Goal: Task Accomplishment & Management: Complete application form

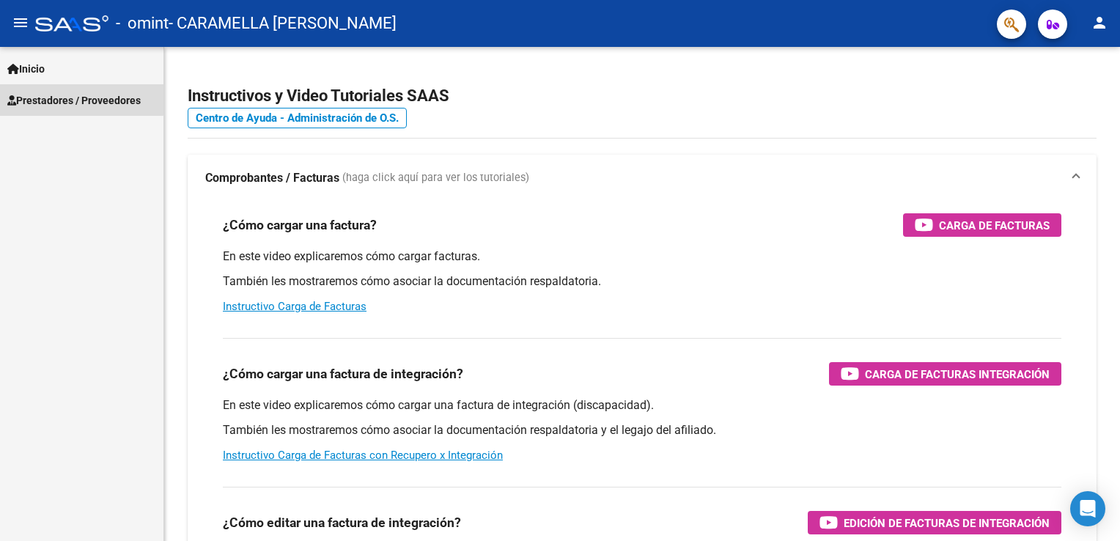
click at [45, 97] on span "Prestadores / Proveedores" at bounding box center [73, 100] width 133 height 16
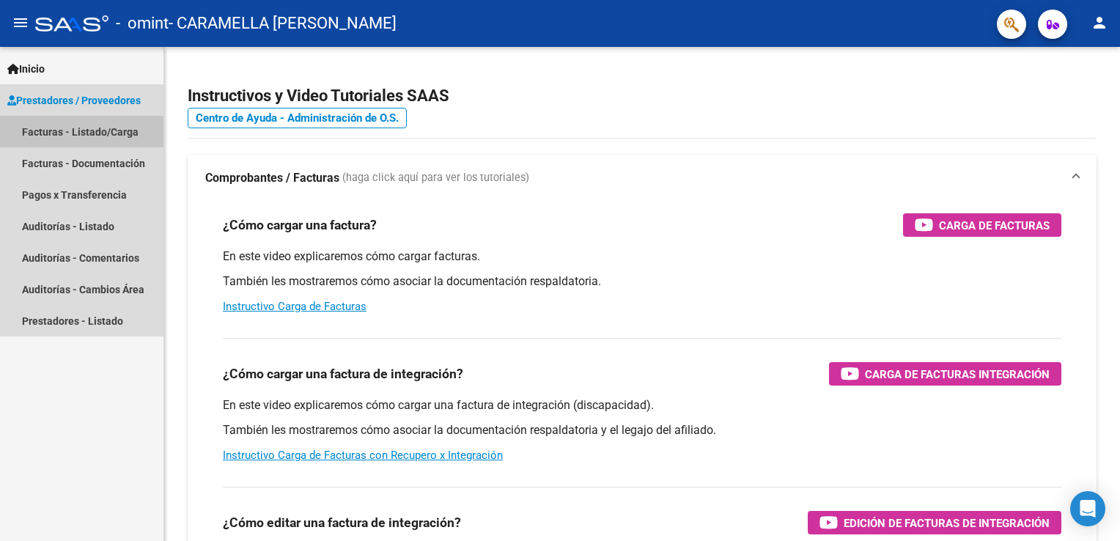
click at [54, 128] on link "Facturas - Listado/Carga" at bounding box center [81, 132] width 163 height 32
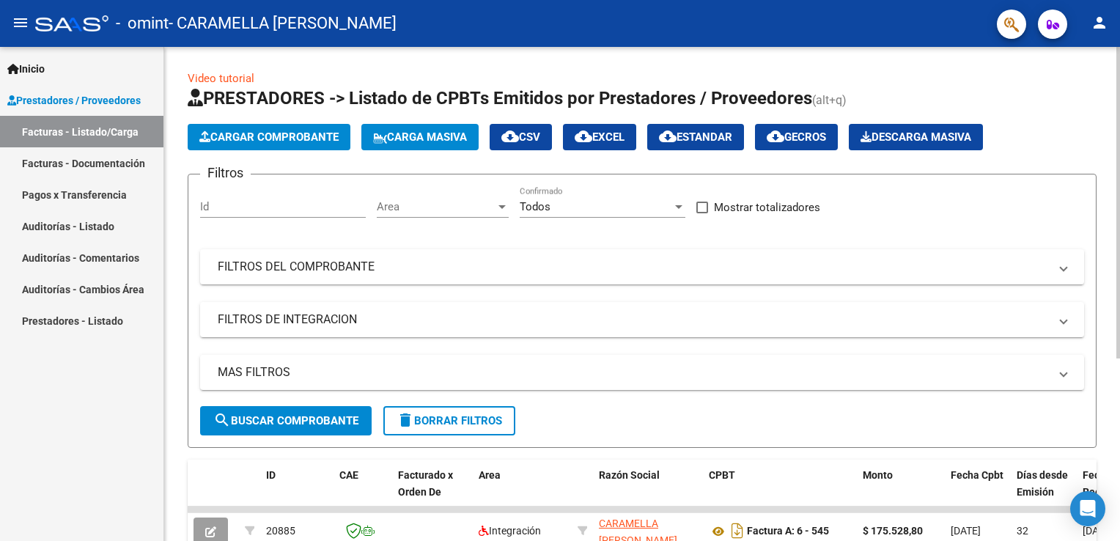
click at [270, 139] on span "Cargar Comprobante" at bounding box center [268, 136] width 139 height 13
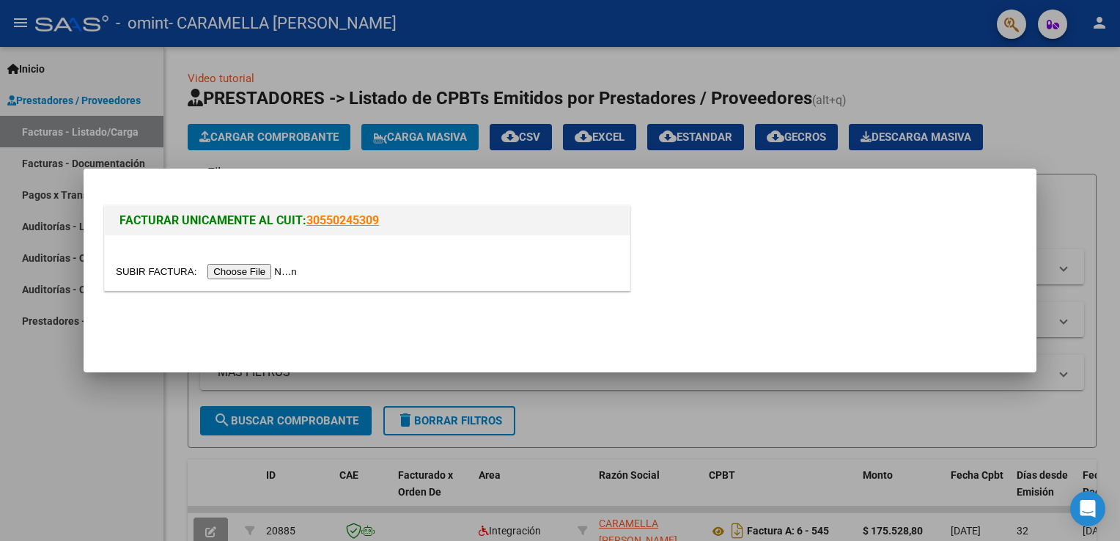
click at [245, 272] on input "file" at bounding box center [208, 271] width 185 height 15
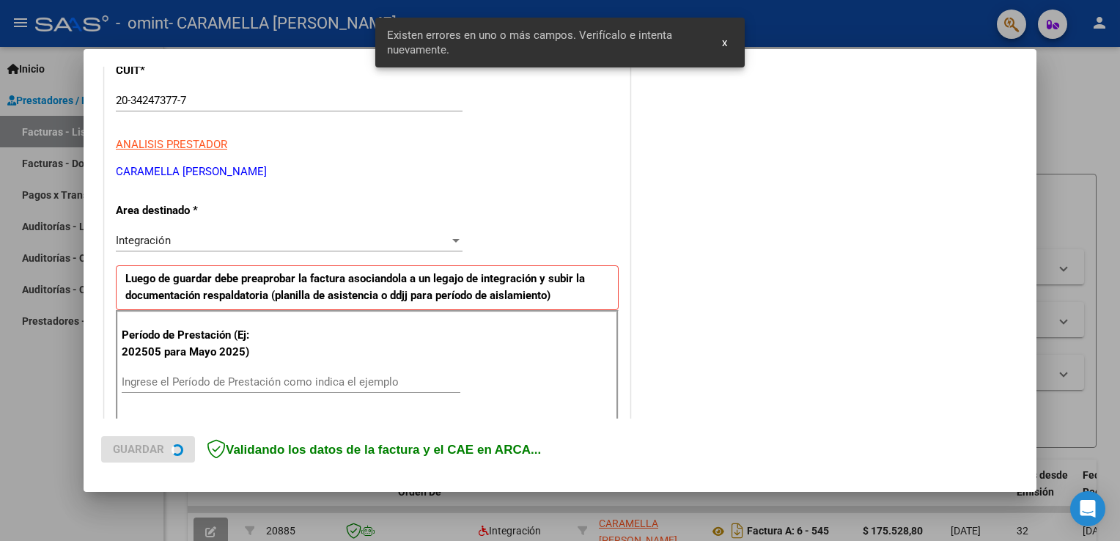
scroll to position [306, 0]
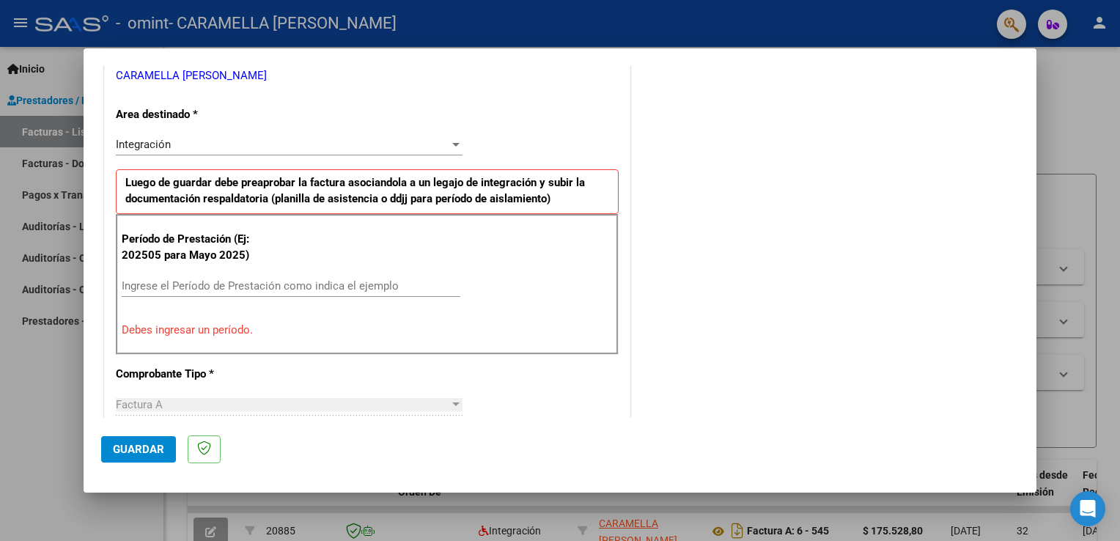
click at [233, 283] on input "Ingrese el Período de Prestación como indica el ejemplo" at bounding box center [291, 285] width 339 height 13
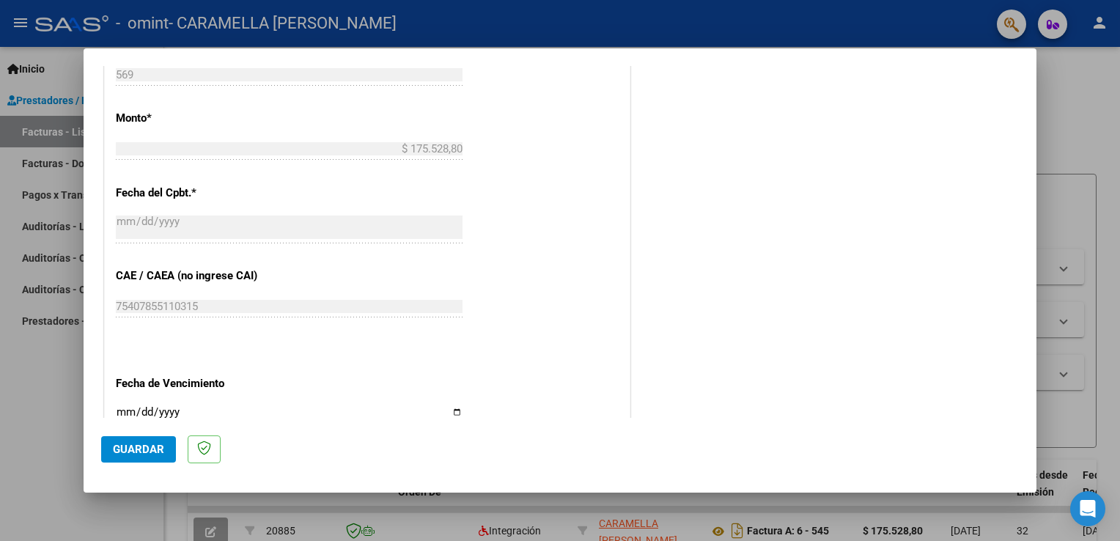
scroll to position [818, 0]
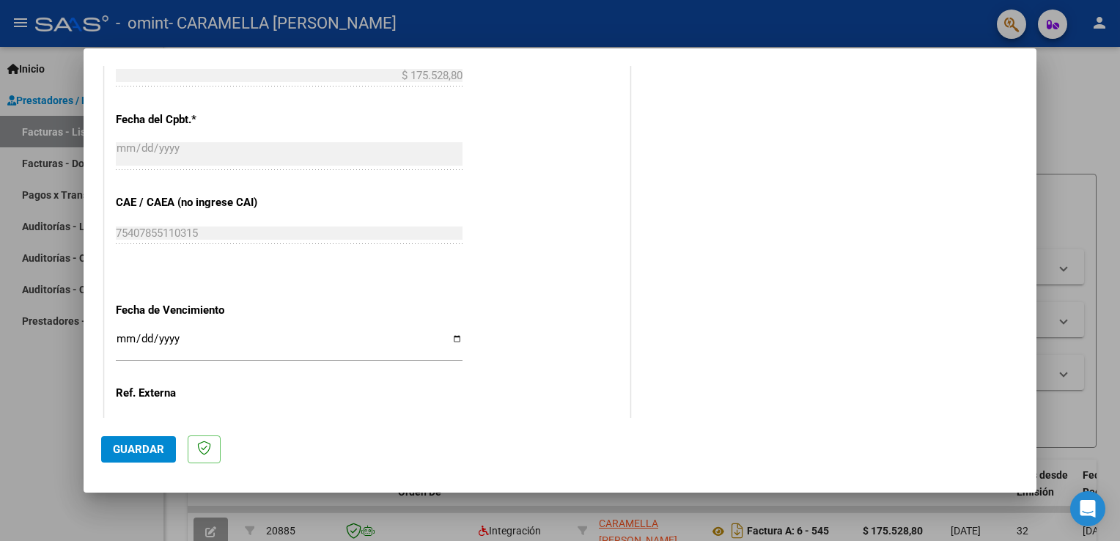
type input "202509"
click at [451, 339] on input "Ingresar la fecha" at bounding box center [289, 344] width 347 height 23
type input "[DATE]"
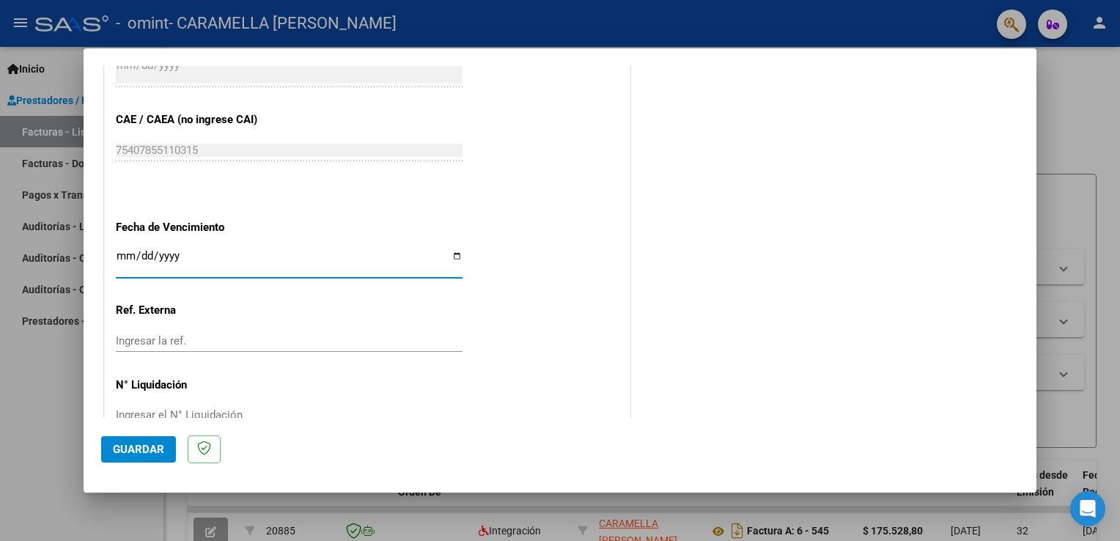
scroll to position [936, 0]
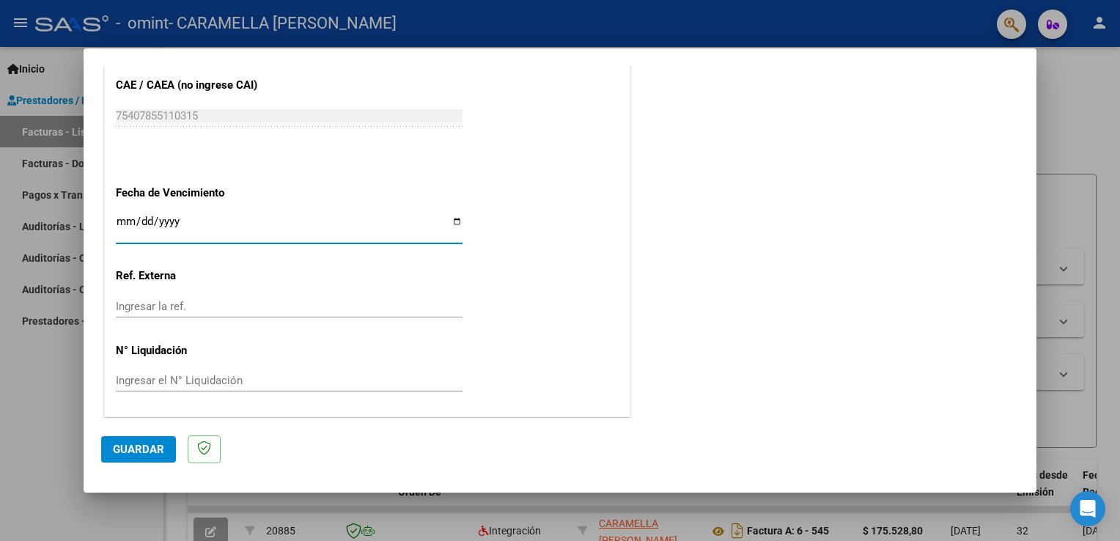
click at [152, 450] on span "Guardar" at bounding box center [138, 449] width 51 height 13
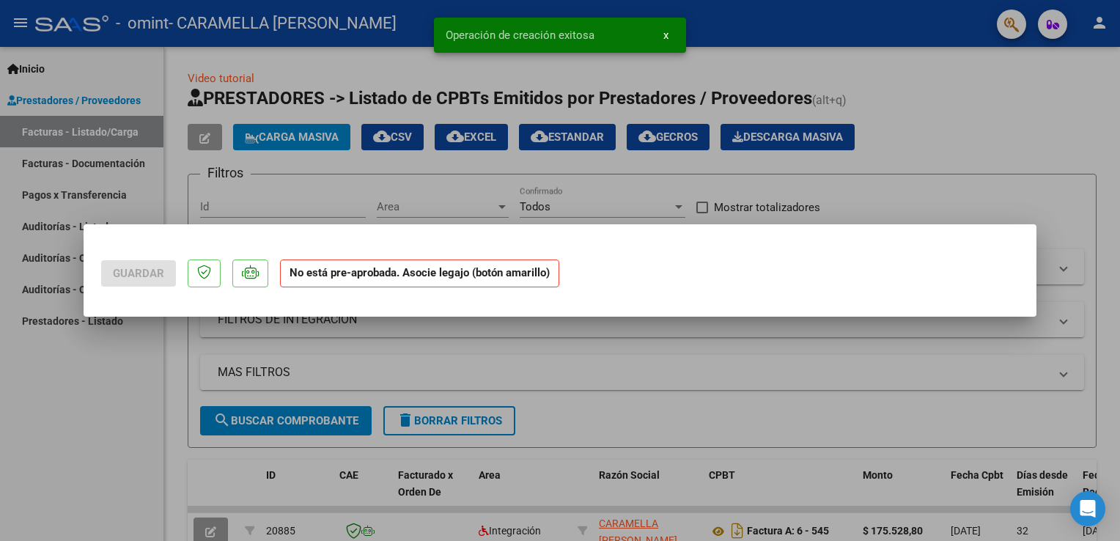
scroll to position [0, 0]
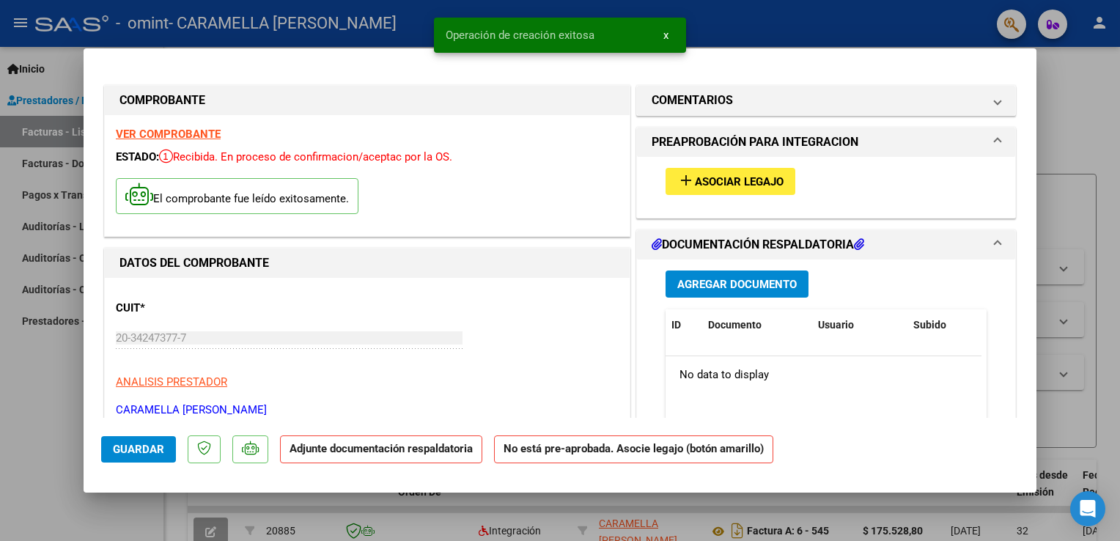
click at [703, 186] on span "Asociar Legajo" at bounding box center [739, 181] width 89 height 13
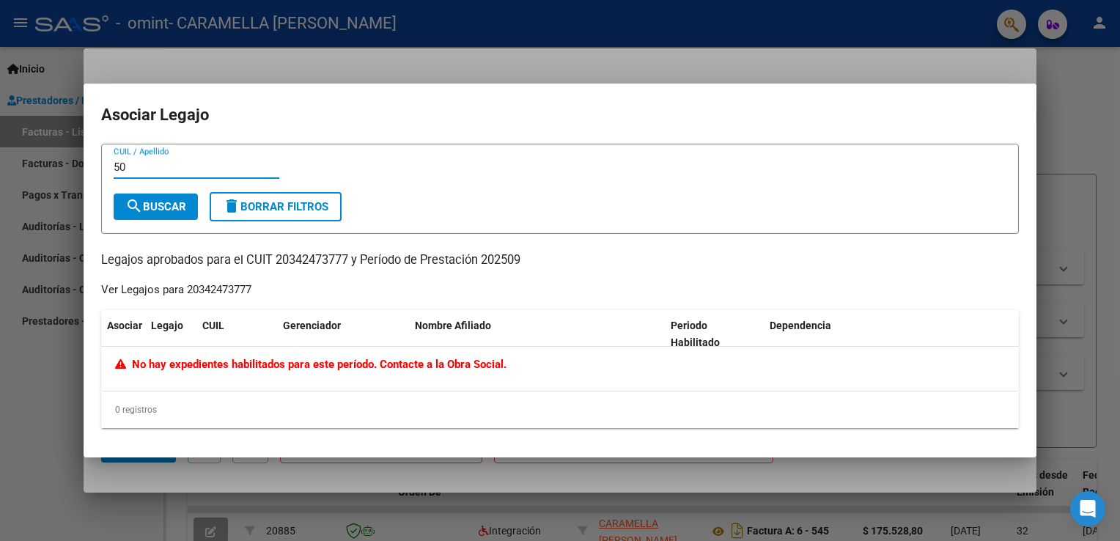
type input "5"
type input "[PERSON_NAME]"
click at [159, 204] on span "search Buscar" at bounding box center [155, 206] width 61 height 13
drag, startPoint x: 158, startPoint y: 170, endPoint x: 90, endPoint y: 179, distance: 68.0
click at [90, 179] on mat-dialog-content "[PERSON_NAME] CUIL / Apellido search Buscar delete Borrar Filtros Legajos aprob…" at bounding box center [560, 292] width 953 height 296
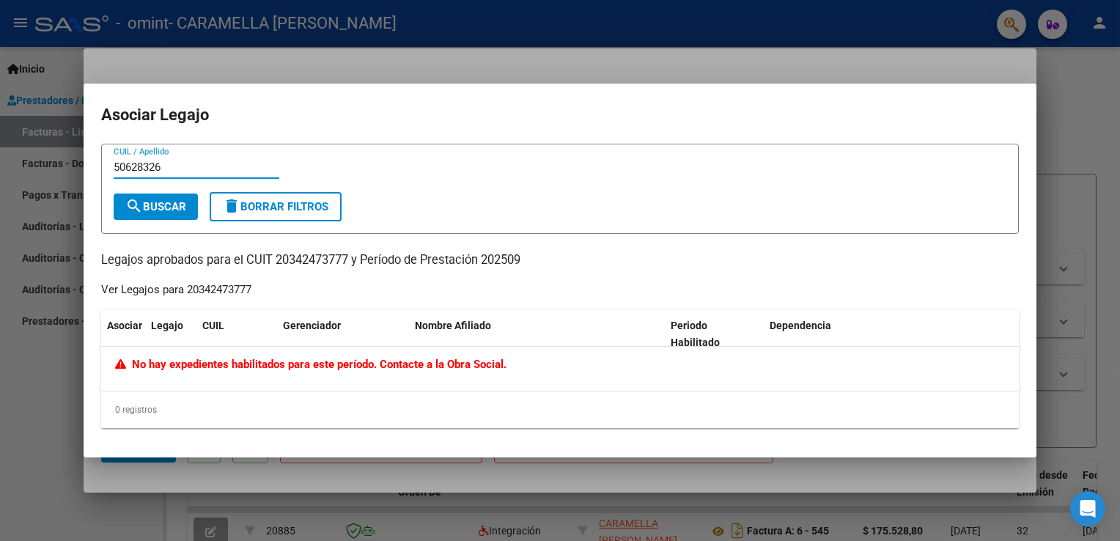
type input "50628326"
click at [155, 207] on span "search Buscar" at bounding box center [155, 206] width 61 height 13
click at [1062, 121] on div at bounding box center [560, 270] width 1120 height 541
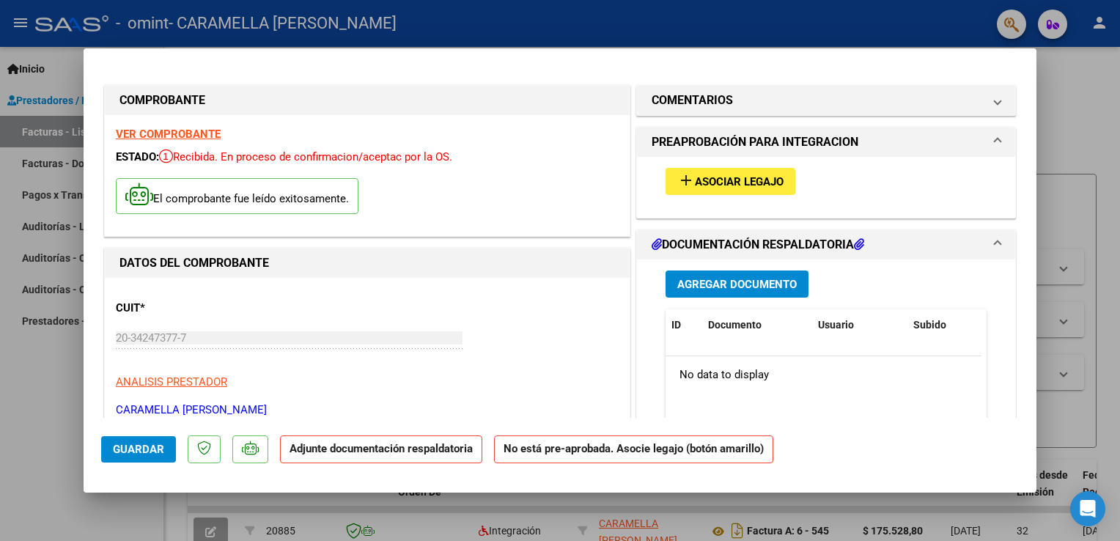
click at [677, 181] on mat-icon "add" at bounding box center [686, 180] width 18 height 18
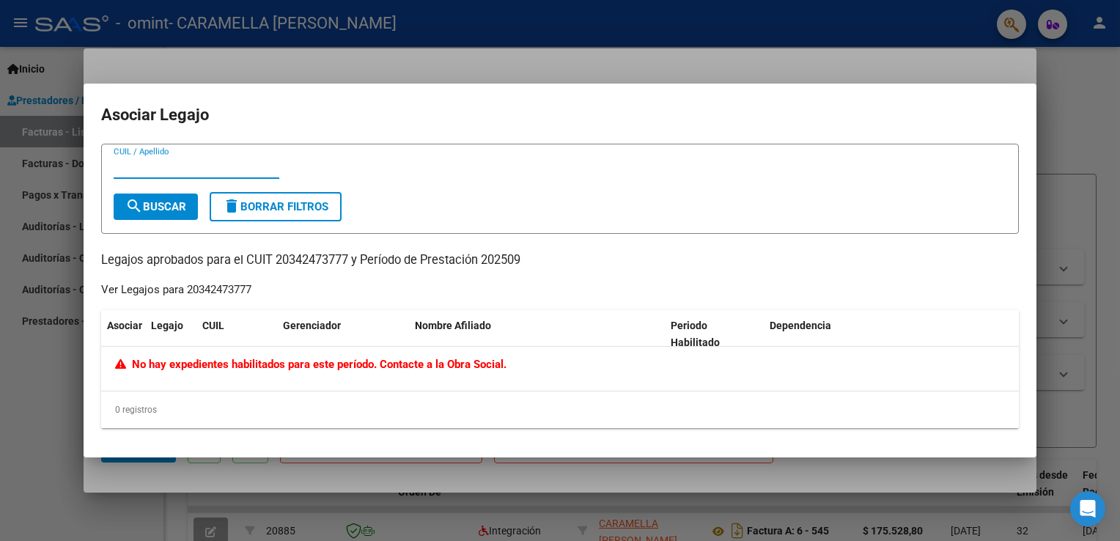
click at [1072, 140] on div at bounding box center [560, 270] width 1120 height 541
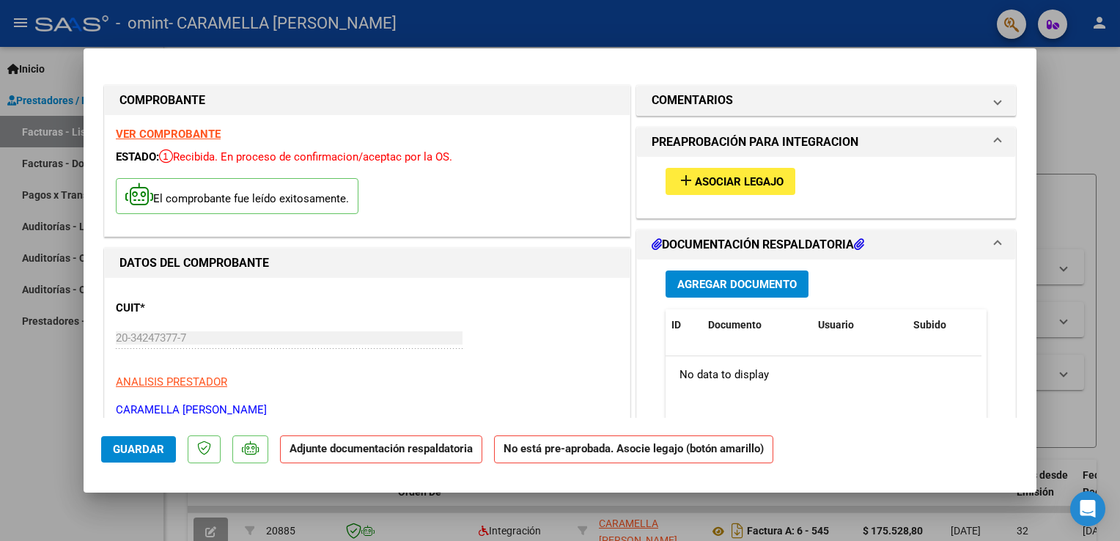
click at [1078, 119] on div at bounding box center [560, 270] width 1120 height 541
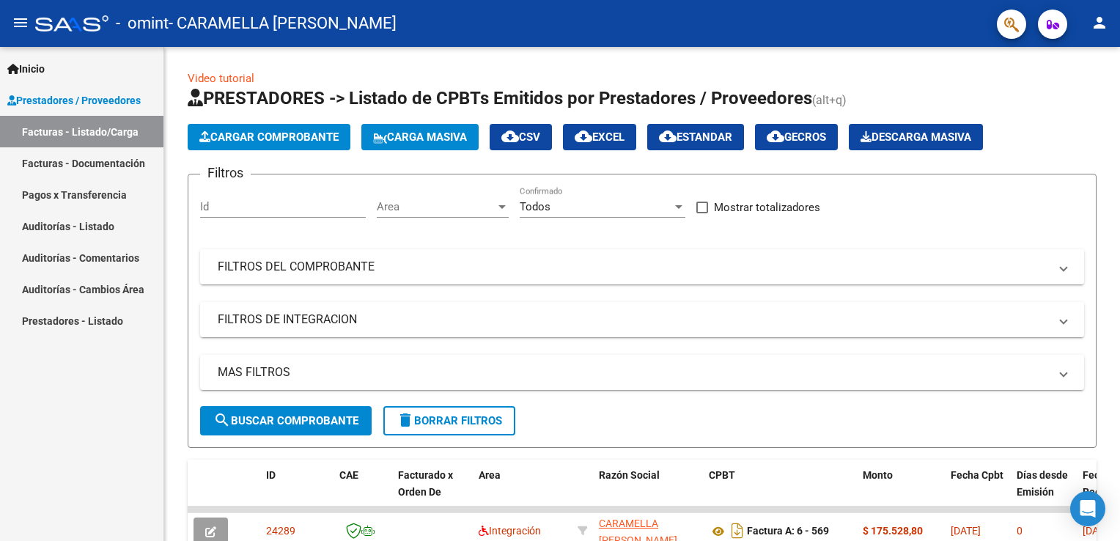
click at [62, 166] on link "Facturas - Documentación" at bounding box center [81, 163] width 163 height 32
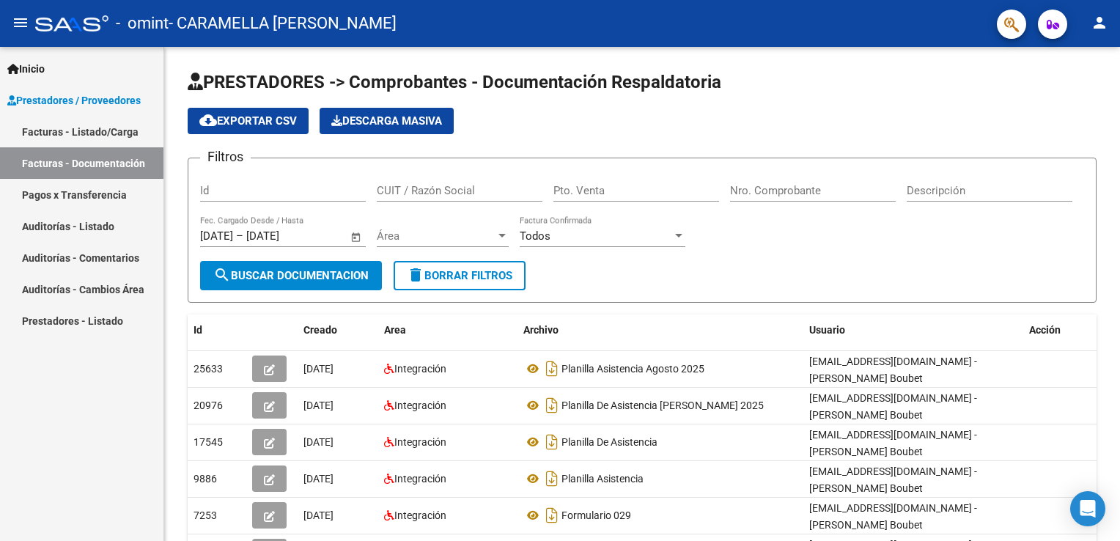
click at [74, 224] on link "Auditorías - Listado" at bounding box center [81, 226] width 163 height 32
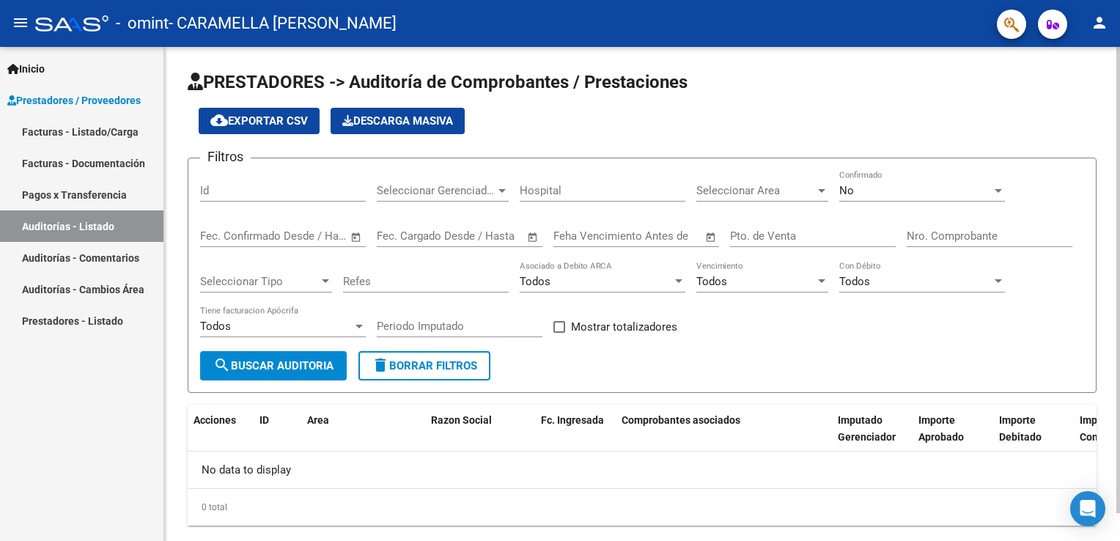
scroll to position [29, 0]
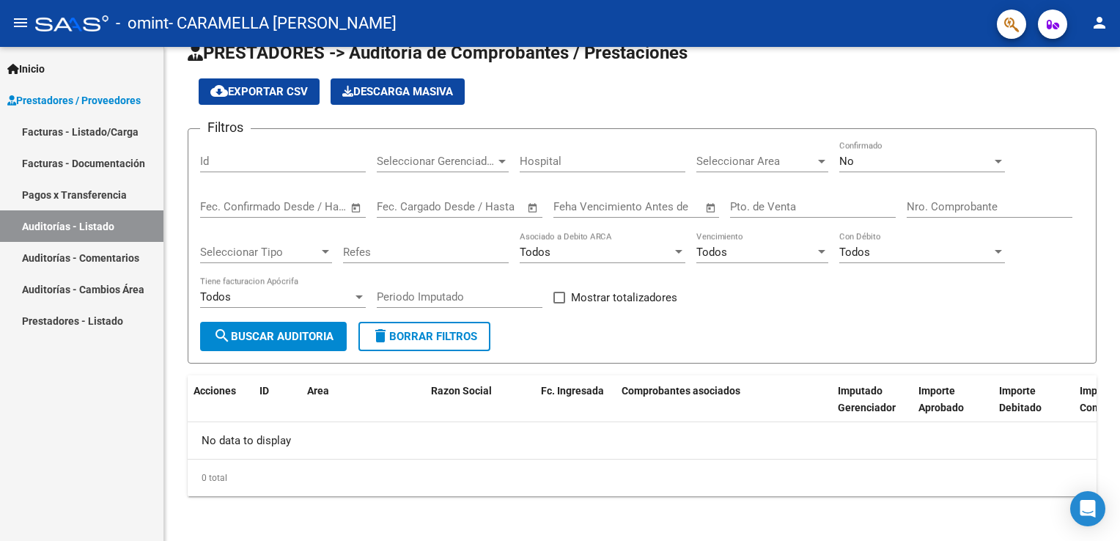
click at [70, 128] on link "Facturas - Listado/Carga" at bounding box center [81, 132] width 163 height 32
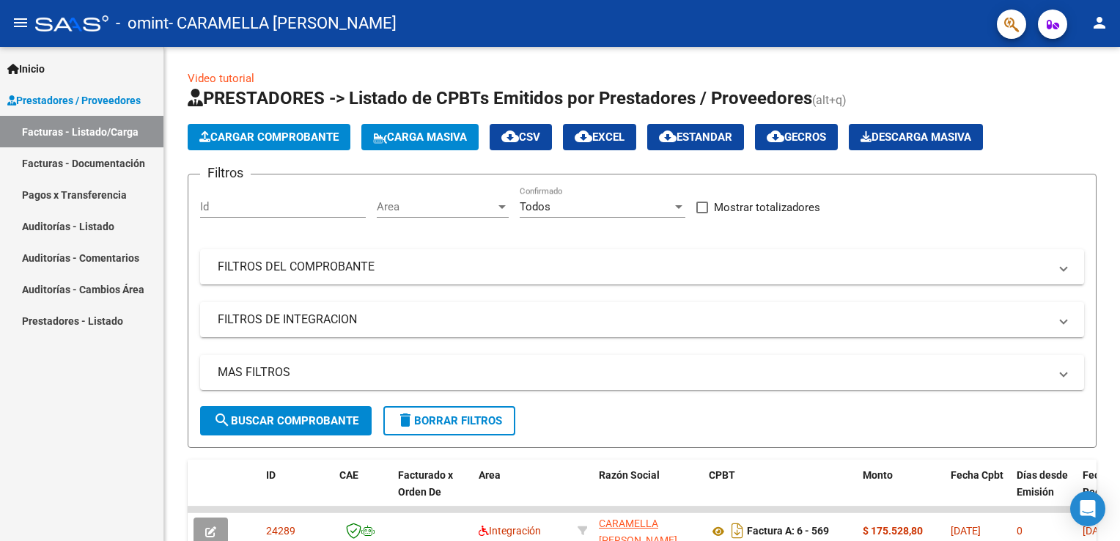
click at [1095, 23] on mat-icon "person" at bounding box center [1099, 23] width 18 height 18
click at [1076, 57] on button "person Mi Perfil" at bounding box center [1068, 61] width 89 height 35
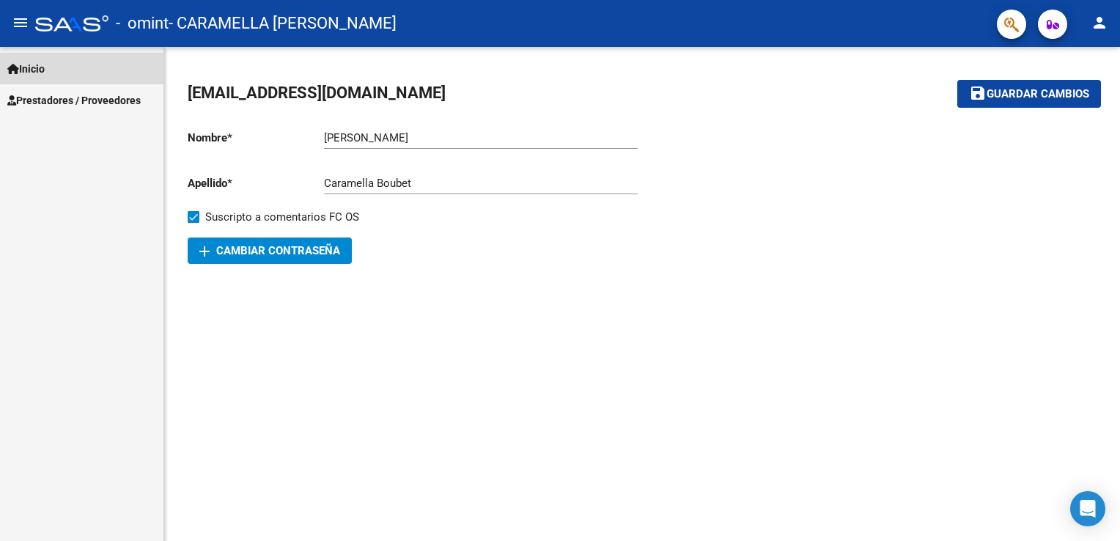
click at [44, 71] on span "Inicio" at bounding box center [25, 69] width 37 height 16
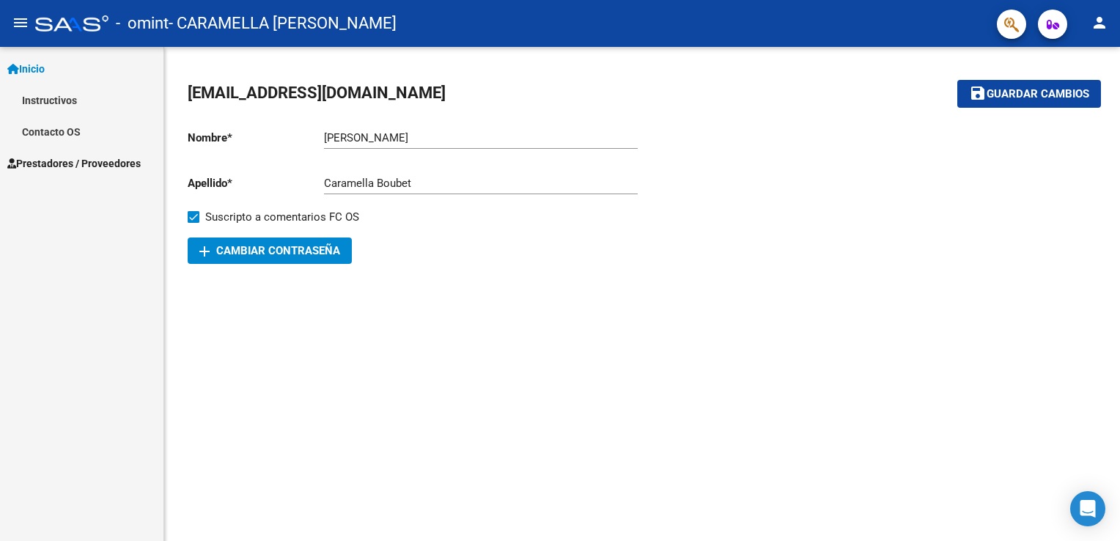
click at [60, 100] on link "Instructivos" at bounding box center [81, 100] width 163 height 32
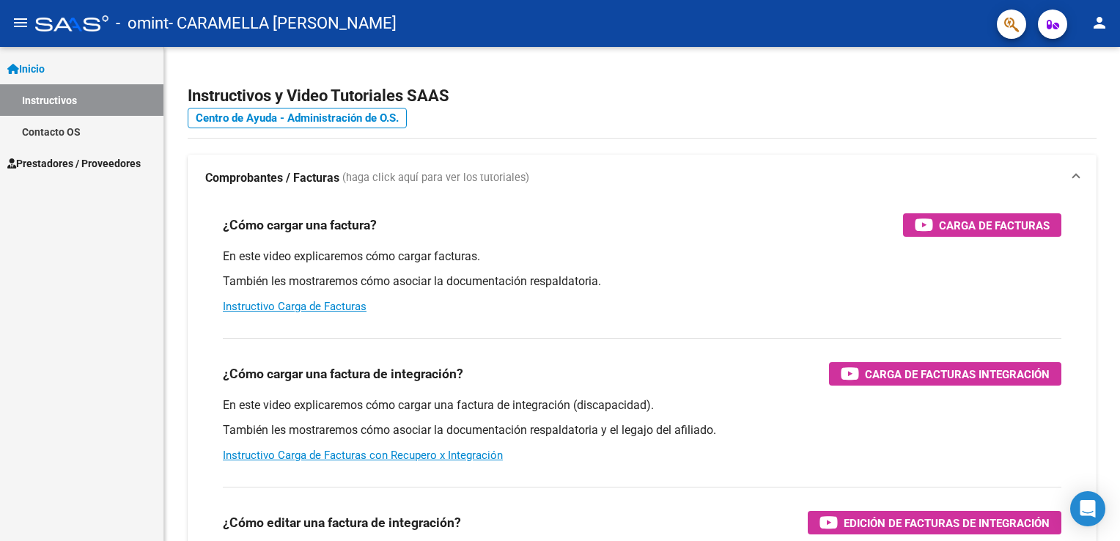
click at [45, 136] on link "Contacto OS" at bounding box center [81, 132] width 163 height 32
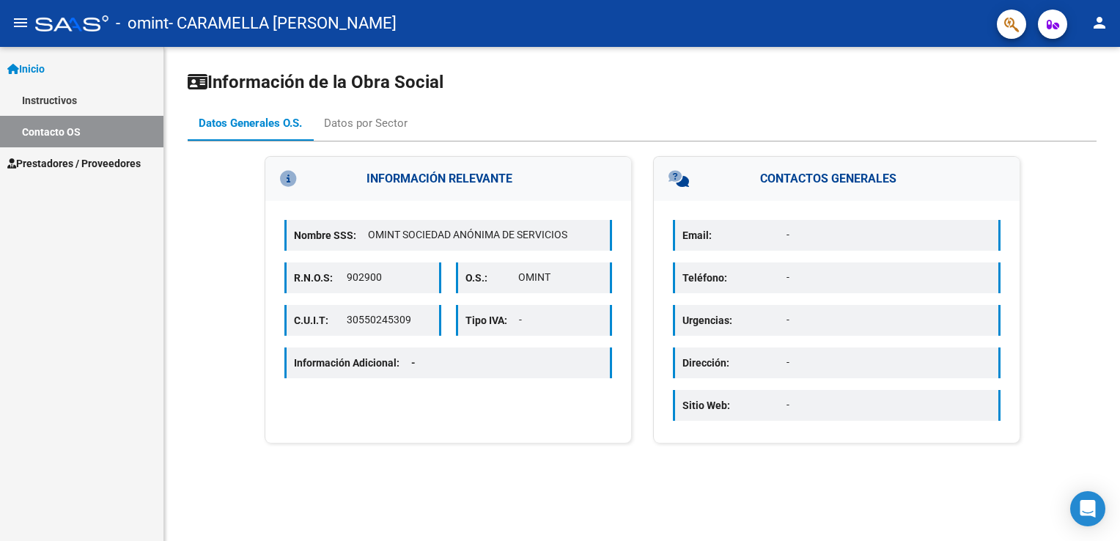
click at [44, 163] on span "Prestadores / Proveedores" at bounding box center [73, 163] width 133 height 16
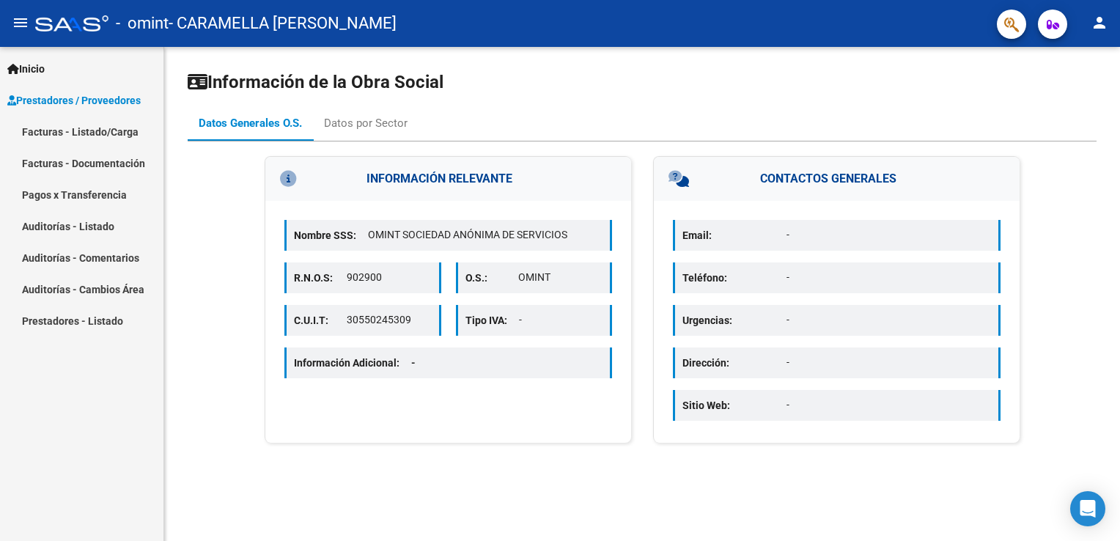
click at [26, 28] on mat-icon "menu" at bounding box center [21, 23] width 18 height 18
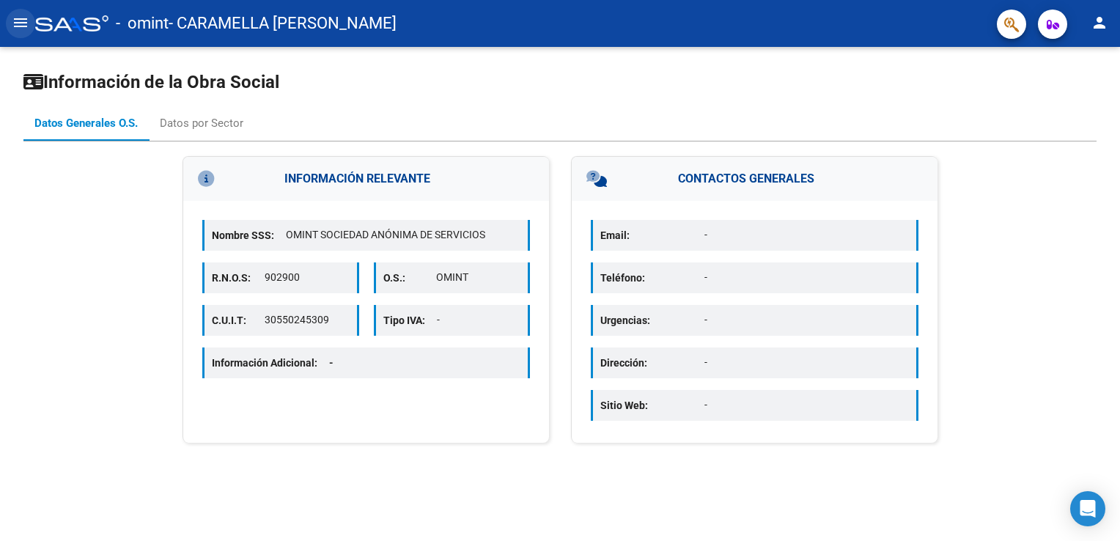
click at [26, 28] on mat-icon "menu" at bounding box center [21, 23] width 18 height 18
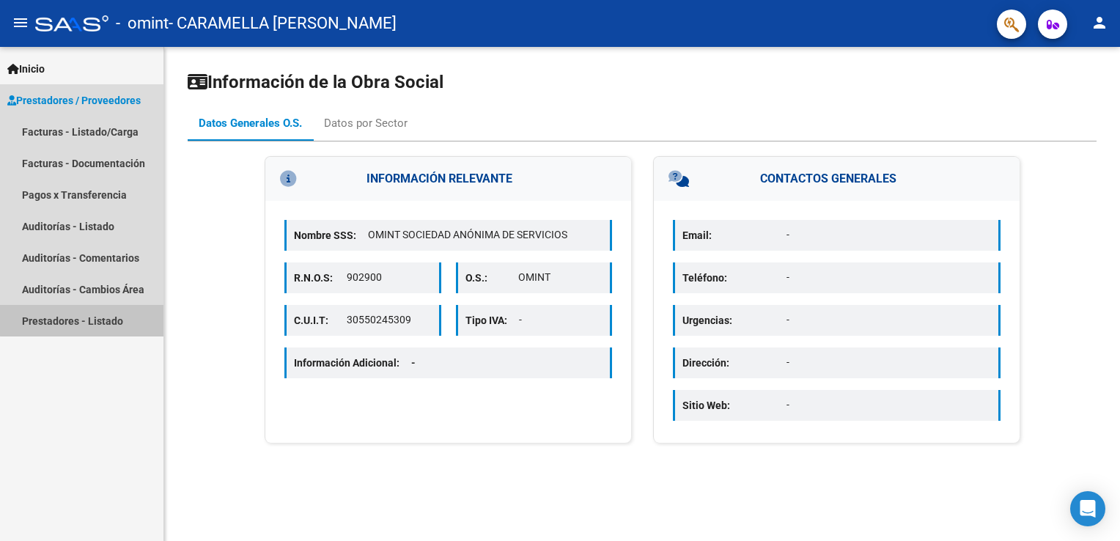
click at [88, 319] on link "Prestadores - Listado" at bounding box center [81, 321] width 163 height 32
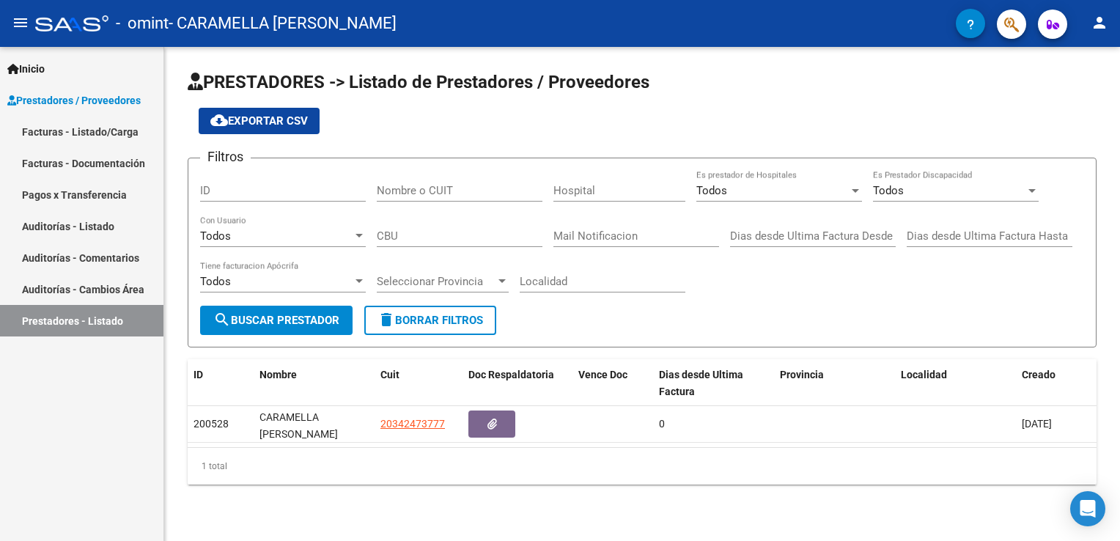
click at [87, 289] on link "Auditorías - Cambios Área" at bounding box center [81, 289] width 163 height 32
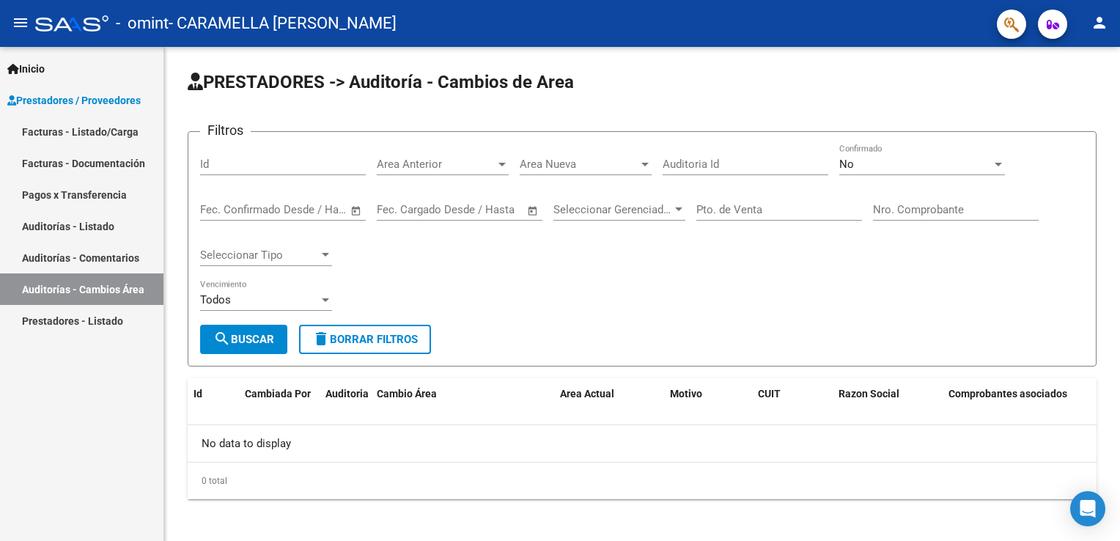
click at [73, 262] on link "Auditorías - Comentarios" at bounding box center [81, 258] width 163 height 32
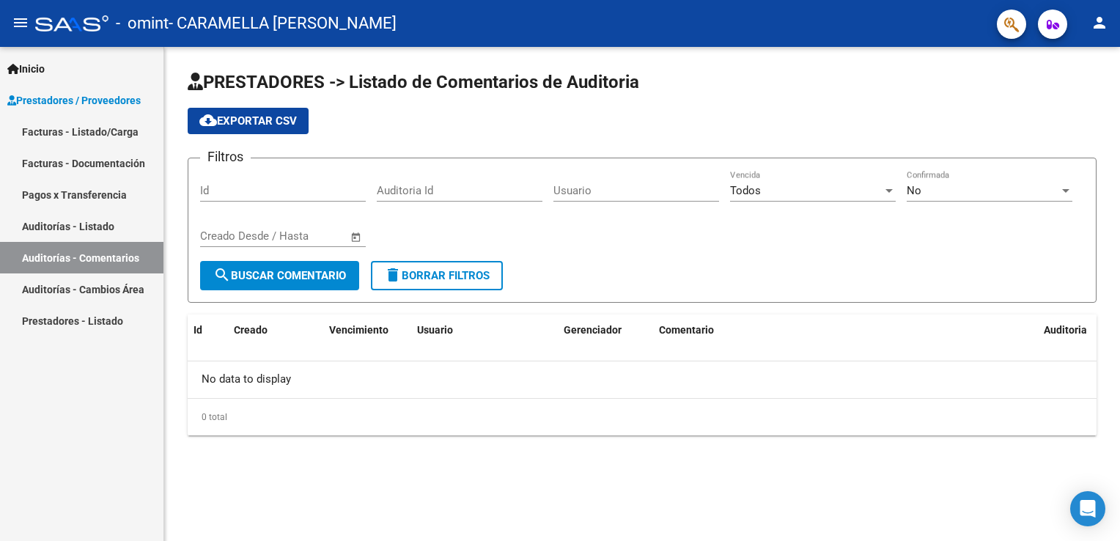
click at [73, 222] on link "Auditorías - Listado" at bounding box center [81, 226] width 163 height 32
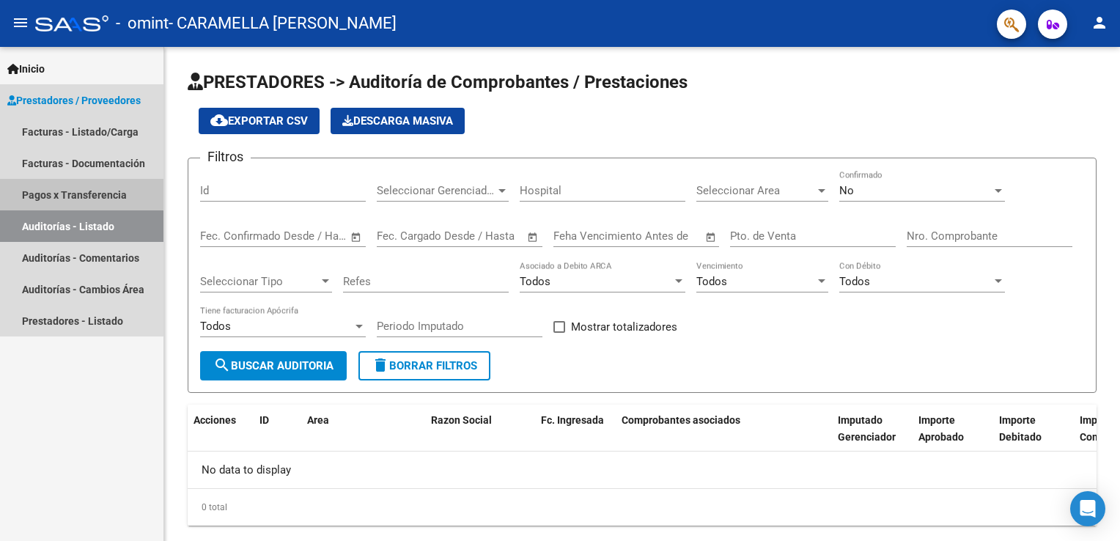
click at [71, 193] on link "Pagos x Transferencia" at bounding box center [81, 195] width 163 height 32
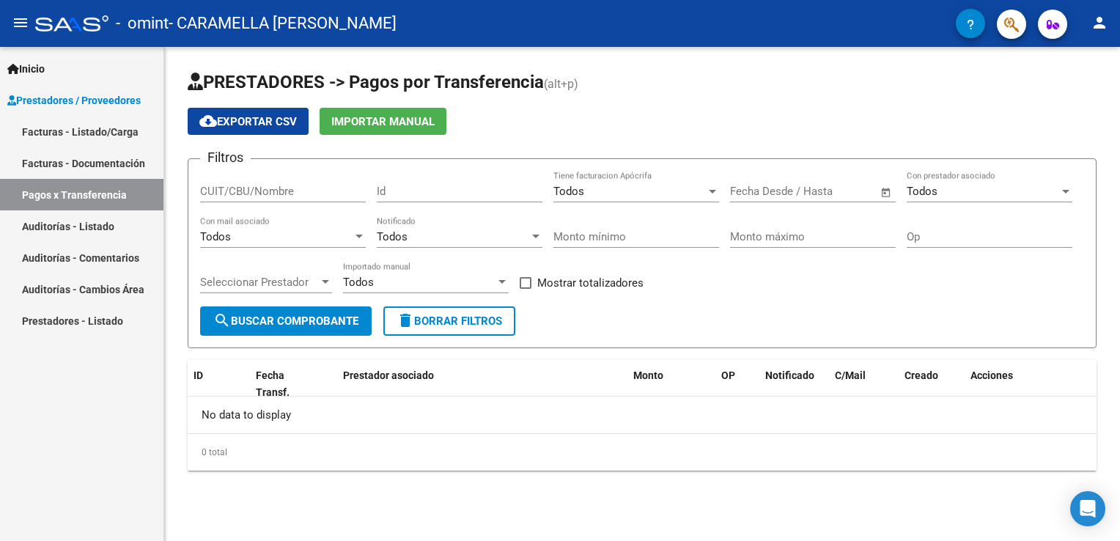
click at [76, 163] on link "Facturas - Documentación" at bounding box center [81, 163] width 163 height 32
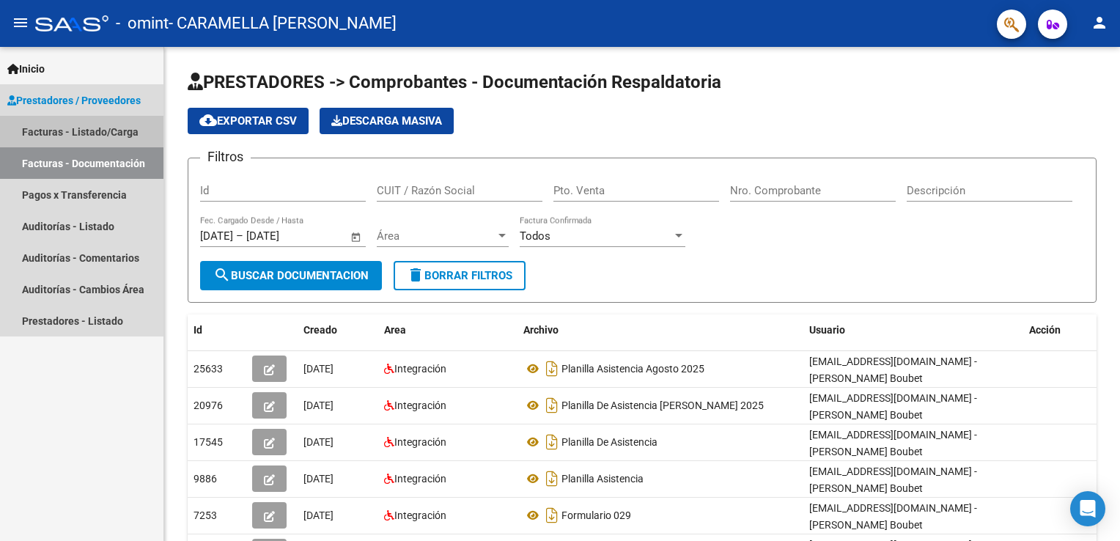
click at [74, 135] on link "Facturas - Listado/Carga" at bounding box center [81, 132] width 163 height 32
